Goal: Task Accomplishment & Management: Manage account settings

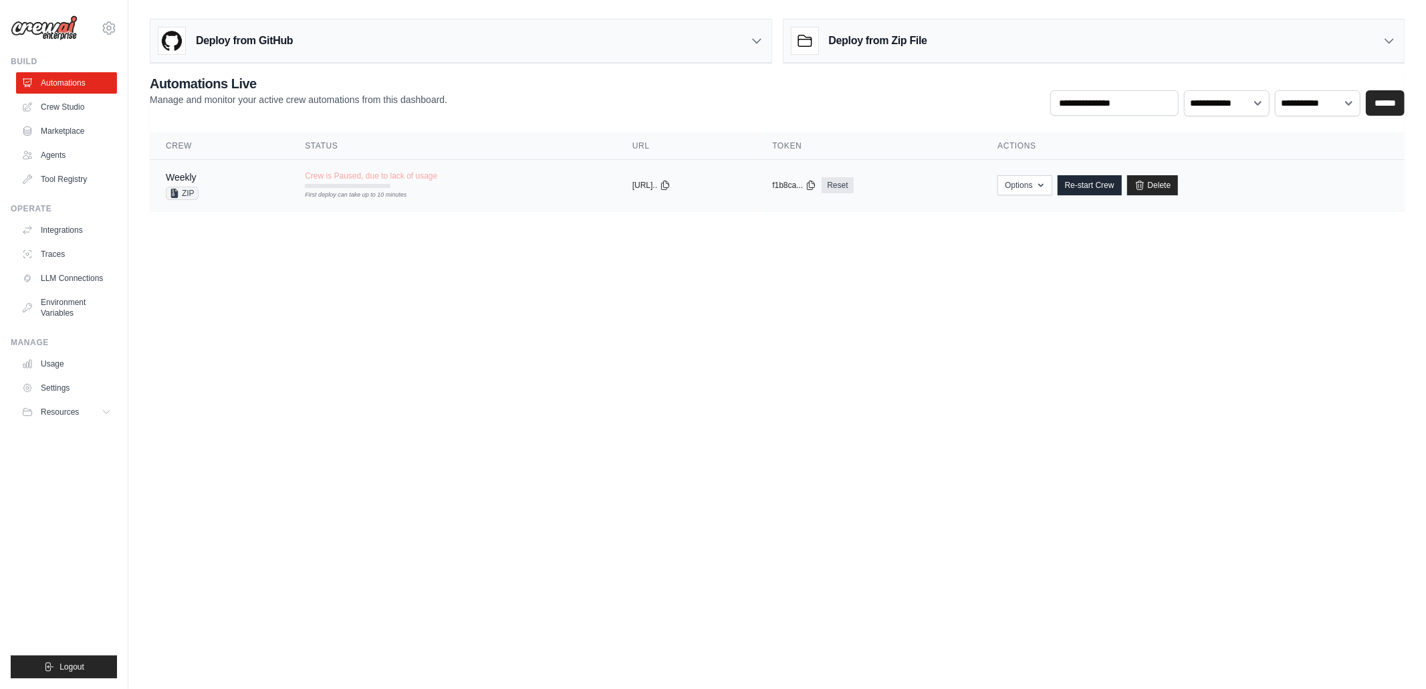
click at [234, 175] on div "Weekly ZIP" at bounding box center [219, 185] width 107 height 29
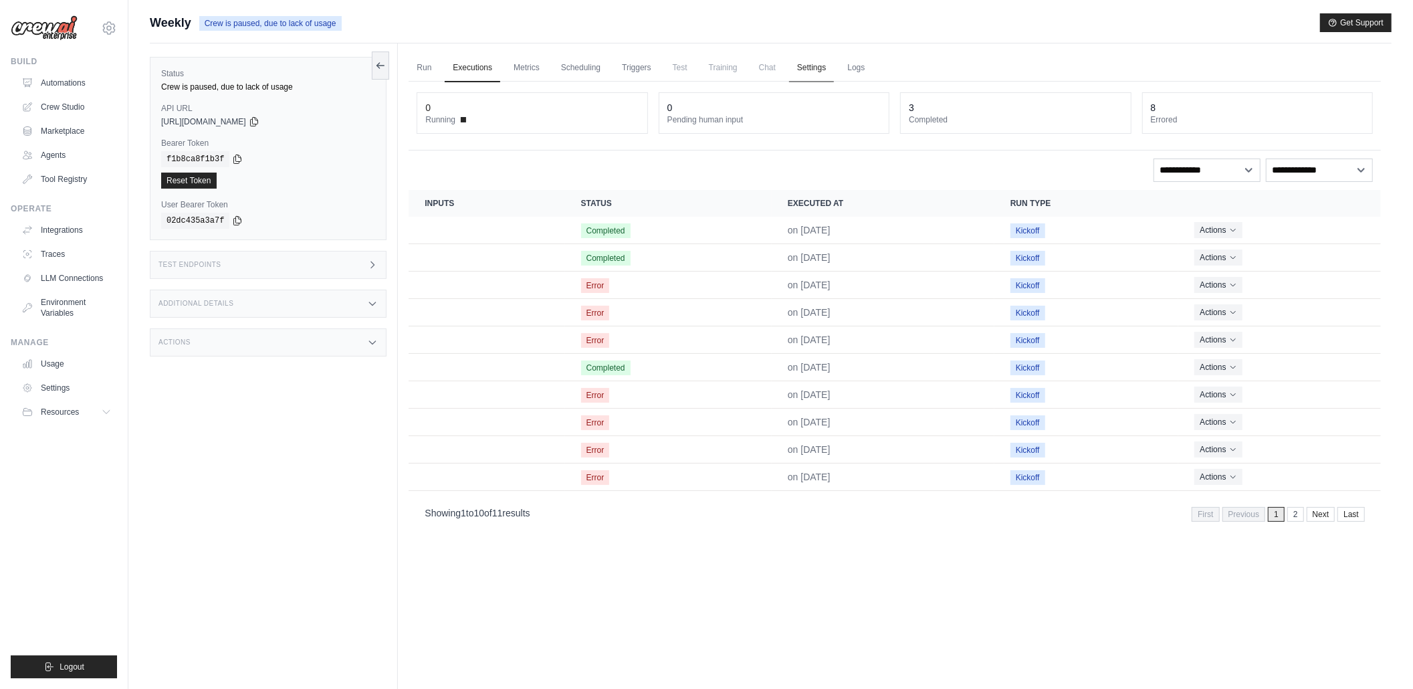
click at [806, 71] on link "Settings" at bounding box center [811, 68] width 45 height 28
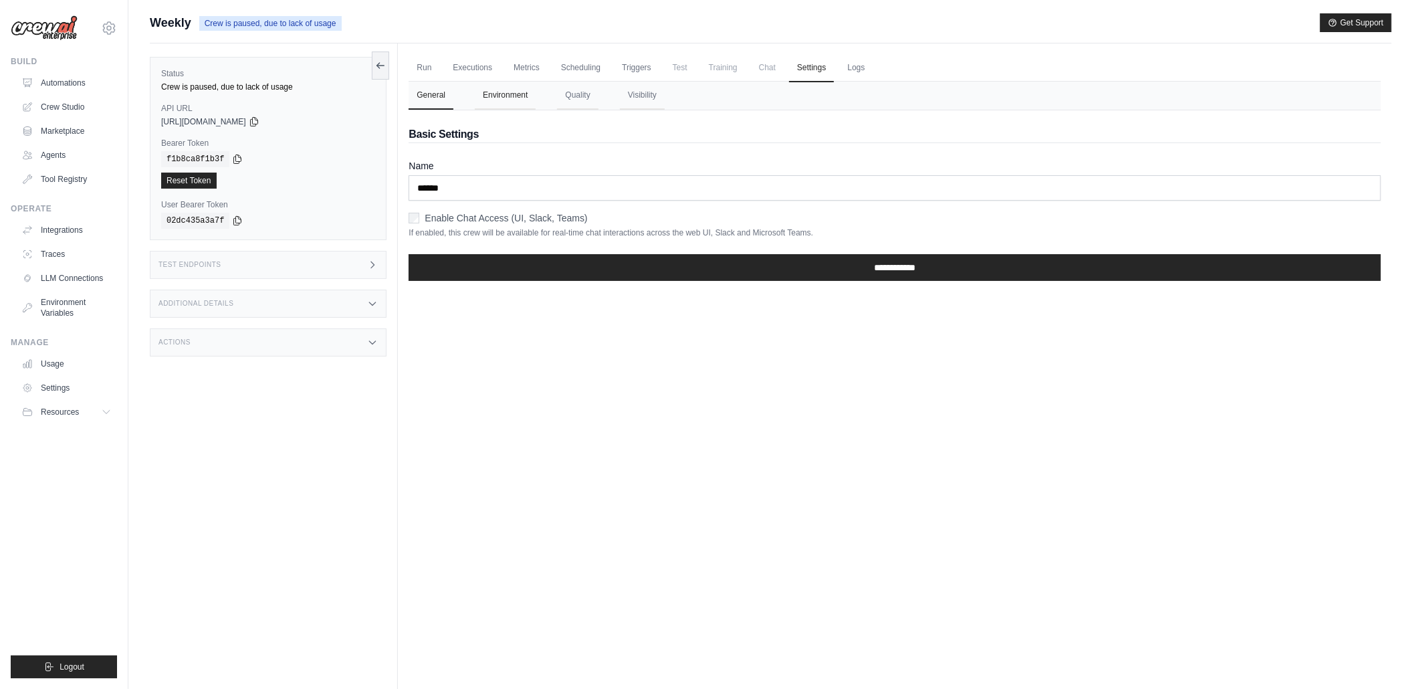
click at [479, 97] on button "Environment" at bounding box center [505, 96] width 61 height 28
